Goal: Information Seeking & Learning: Learn about a topic

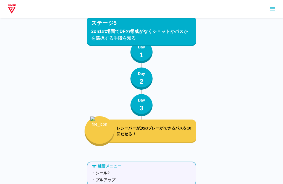
scroll to position [1451, 0]
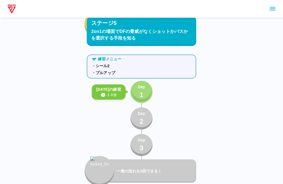
click at [146, 94] on button "Day 1" at bounding box center [141, 92] width 22 height 22
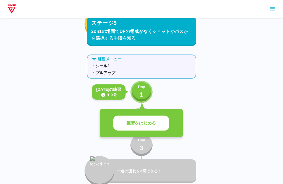
click at [161, 124] on button "練習をはじめる" at bounding box center [141, 122] width 56 height 15
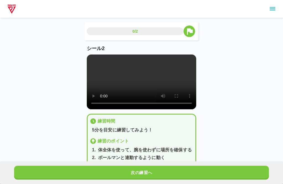
click at [143, 85] on video at bounding box center [141, 81] width 109 height 55
click at [113, 109] on video at bounding box center [141, 81] width 109 height 55
click at [112, 109] on video at bounding box center [141, 81] width 109 height 55
click at [111, 109] on video at bounding box center [141, 81] width 109 height 55
click at [112, 109] on video at bounding box center [141, 81] width 109 height 55
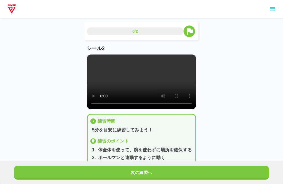
click at [110, 109] on video at bounding box center [141, 81] width 109 height 55
click at [125, 107] on video at bounding box center [141, 81] width 109 height 55
click at [108, 109] on video at bounding box center [141, 81] width 109 height 55
click at [97, 109] on video at bounding box center [141, 81] width 109 height 55
click at [96, 109] on video at bounding box center [141, 81] width 109 height 55
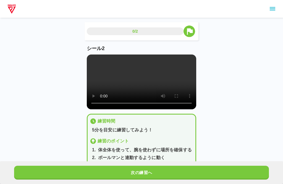
click at [94, 109] on video at bounding box center [141, 81] width 109 height 55
click at [101, 109] on video at bounding box center [141, 81] width 109 height 55
click at [54, 172] on button "次の練習へ" at bounding box center [141, 172] width 255 height 14
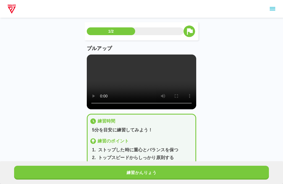
click at [110, 109] on video at bounding box center [141, 81] width 109 height 55
click at [105, 109] on video at bounding box center [141, 81] width 109 height 55
click at [110, 109] on video at bounding box center [141, 81] width 109 height 55
click at [216, 163] on div "練習かんりょう" at bounding box center [141, 172] width 283 height 23
click at [223, 167] on button "練習かんりょう" at bounding box center [141, 172] width 255 height 14
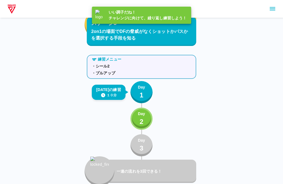
scroll to position [1451, 0]
